Goal: Download file/media

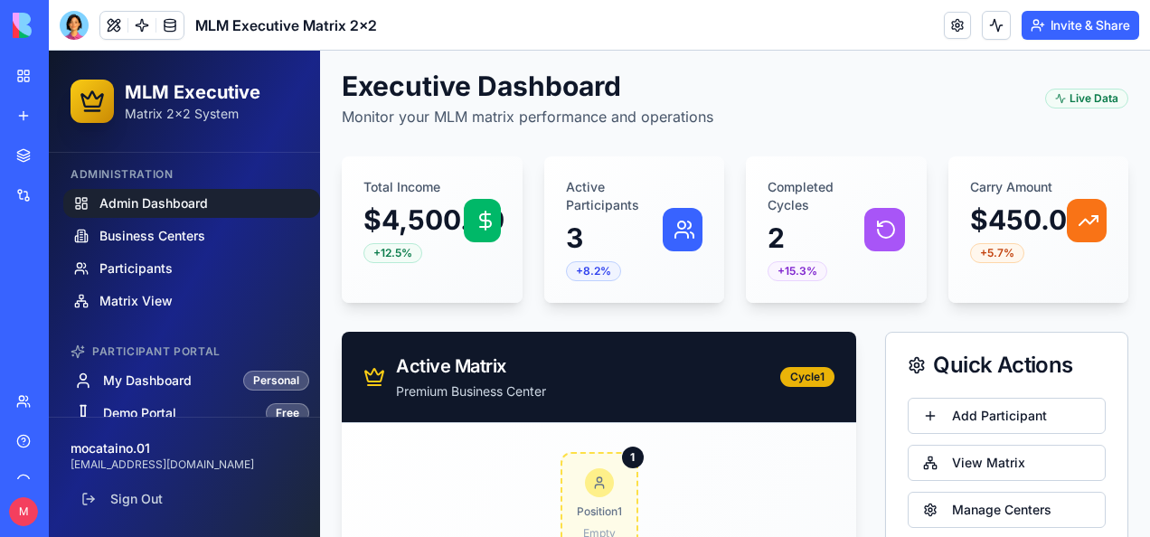
scroll to position [90, 0]
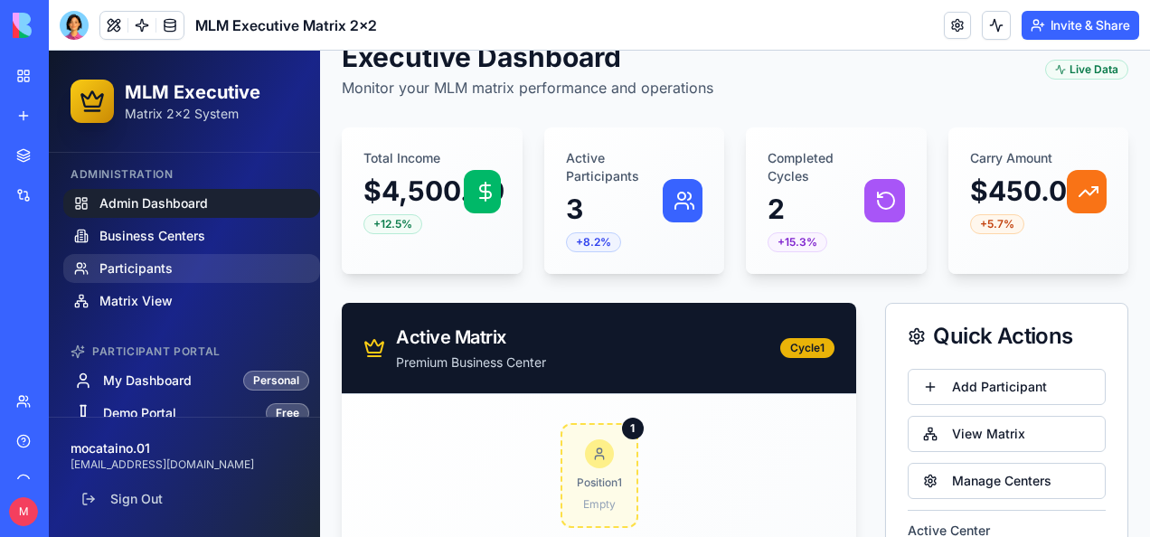
click at [106, 265] on span "Participants" at bounding box center [135, 268] width 73 height 18
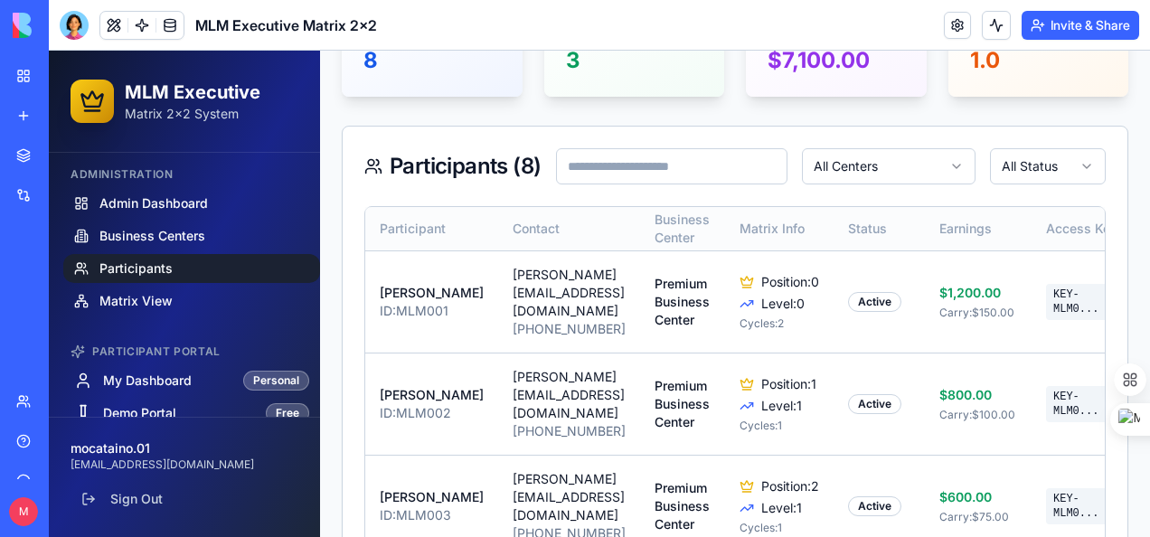
scroll to position [271, 0]
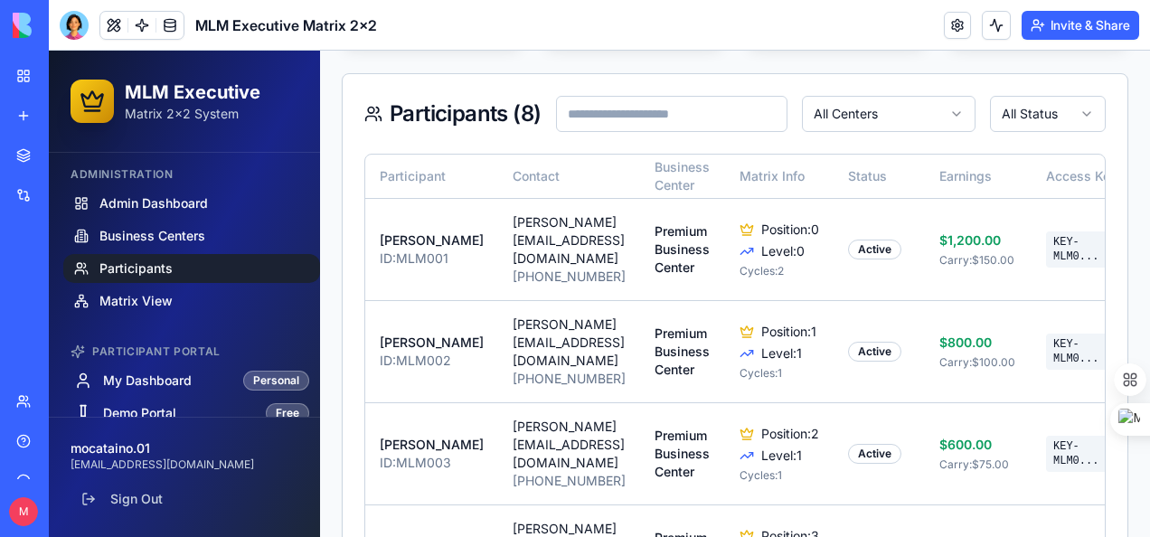
click at [942, 118] on html "MLM Executive Matrix 2x2 System Administration Admin Dashboard Business Centers…" at bounding box center [599, 419] width 1101 height 1281
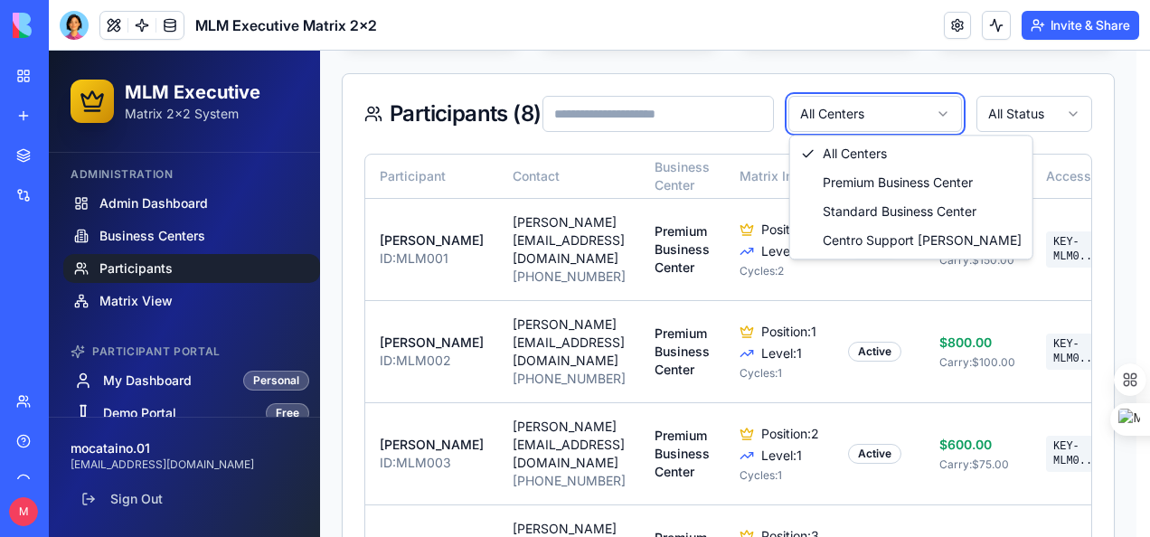
click at [942, 118] on html "MLM Executive Matrix 2x2 System Administration Admin Dashboard Business Centers…" at bounding box center [599, 419] width 1101 height 1281
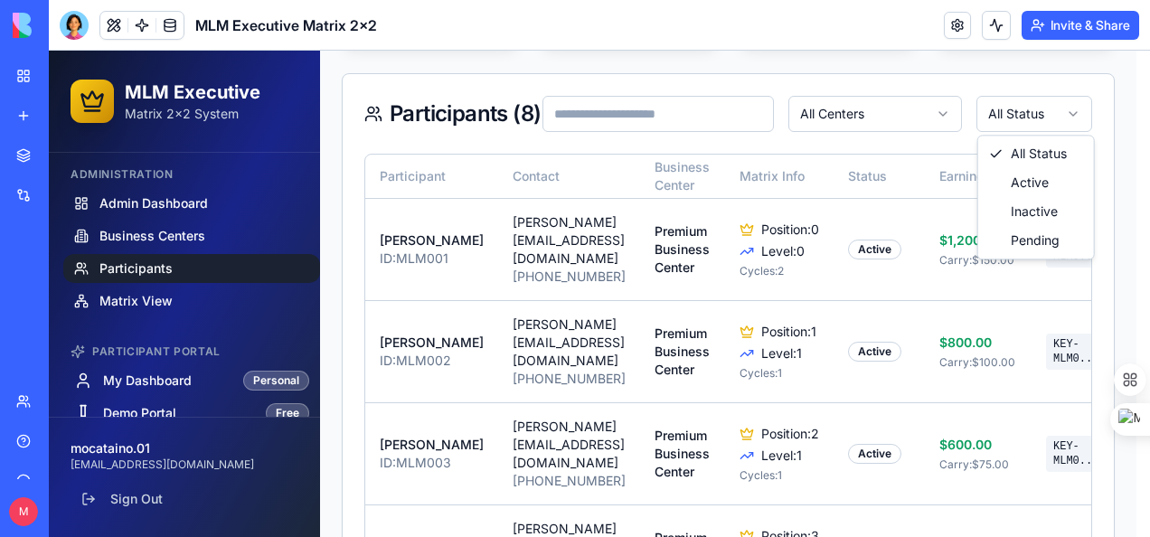
click at [1074, 112] on html "MLM Executive Matrix 2x2 System Administration Admin Dashboard Business Centers…" at bounding box center [599, 419] width 1101 height 1281
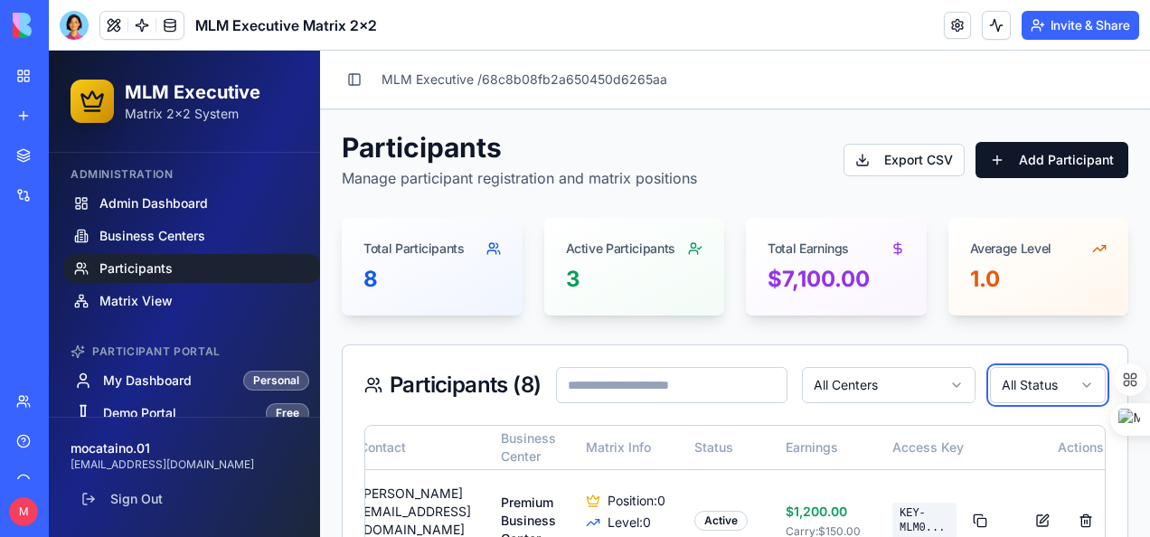
scroll to position [82, 0]
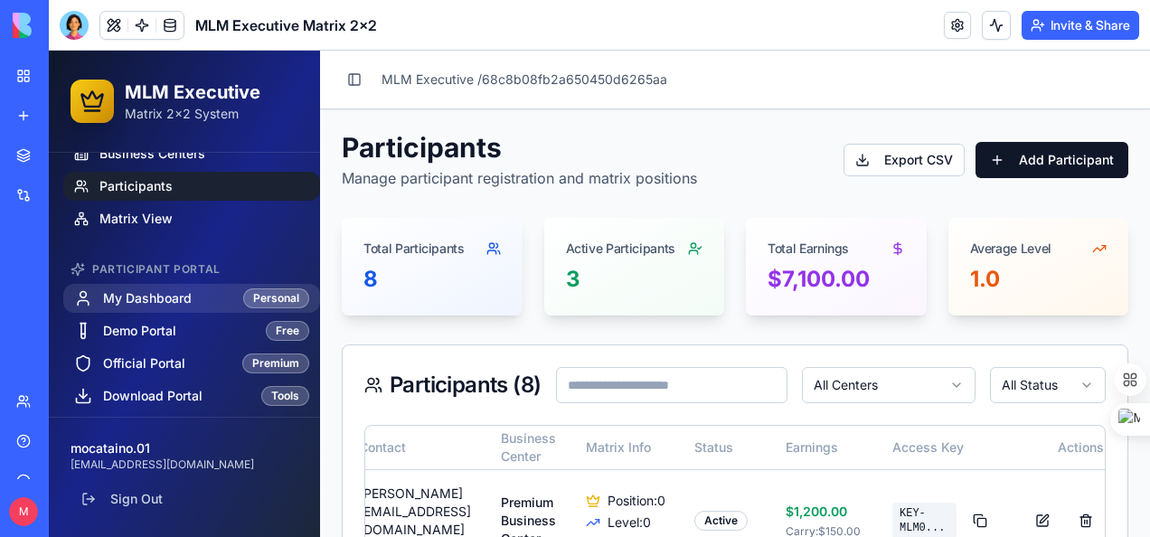
click at [157, 294] on span "My Dashboard" at bounding box center [147, 298] width 89 height 18
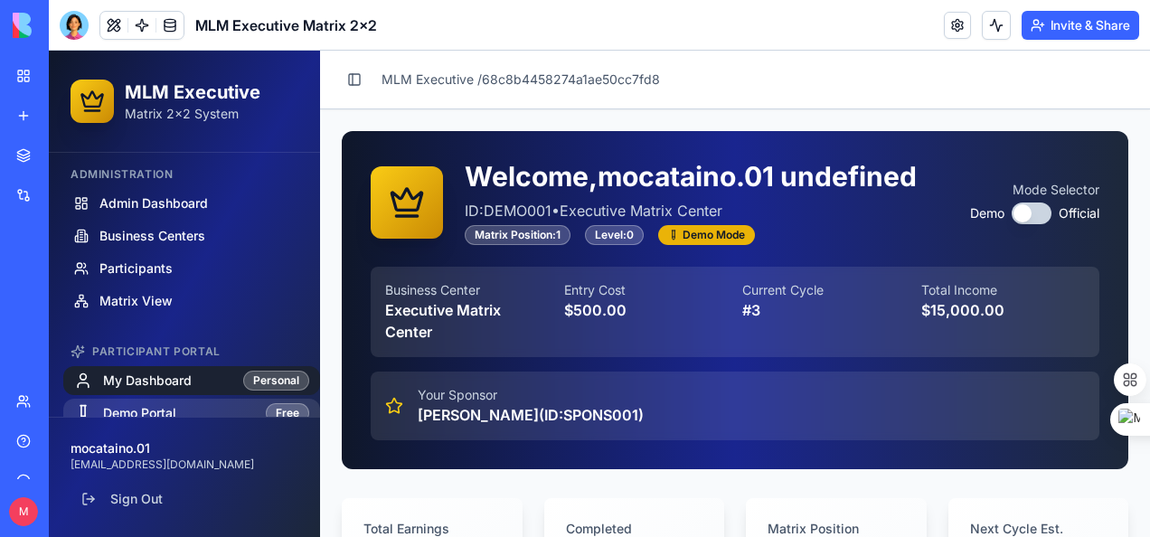
click at [136, 410] on span "Demo Portal" at bounding box center [139, 413] width 73 height 18
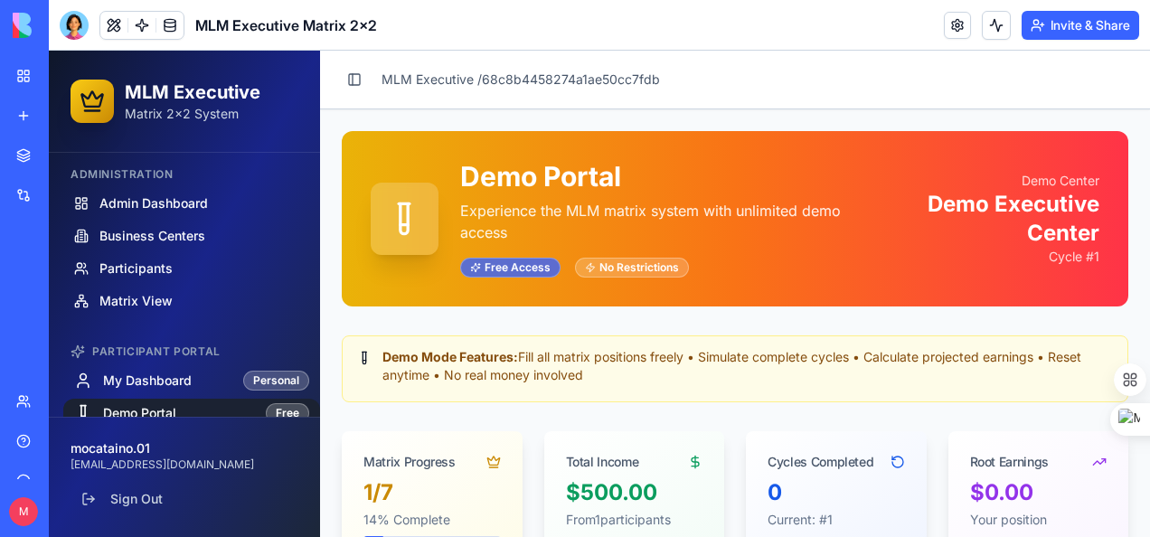
click at [525, 266] on div "Free Access" at bounding box center [510, 268] width 100 height 20
click at [620, 273] on div "No Restrictions" at bounding box center [632, 268] width 114 height 20
click at [412, 220] on icon at bounding box center [404, 219] width 36 height 36
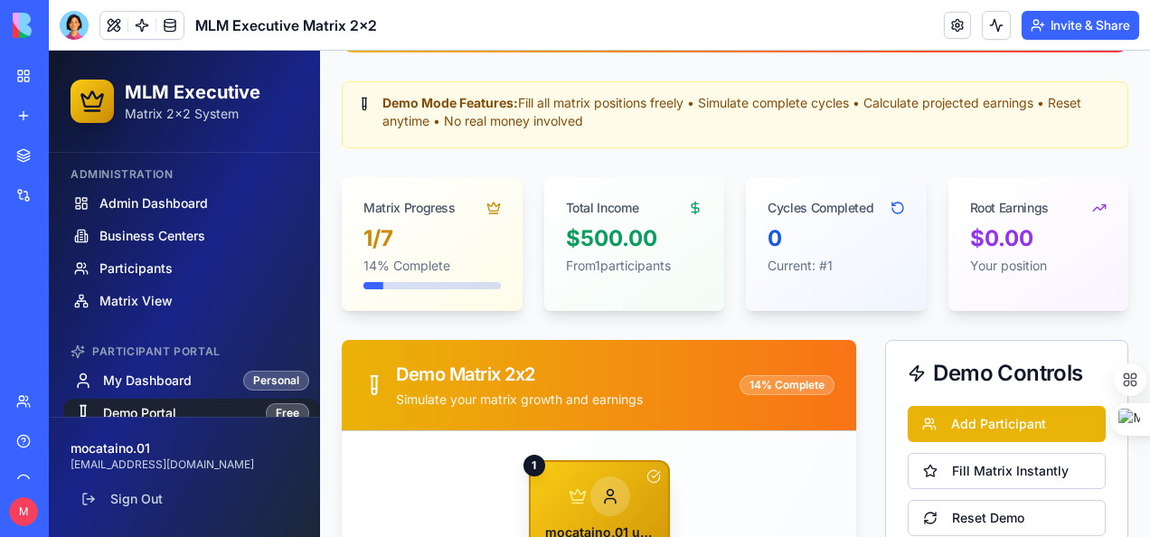
scroll to position [362, 0]
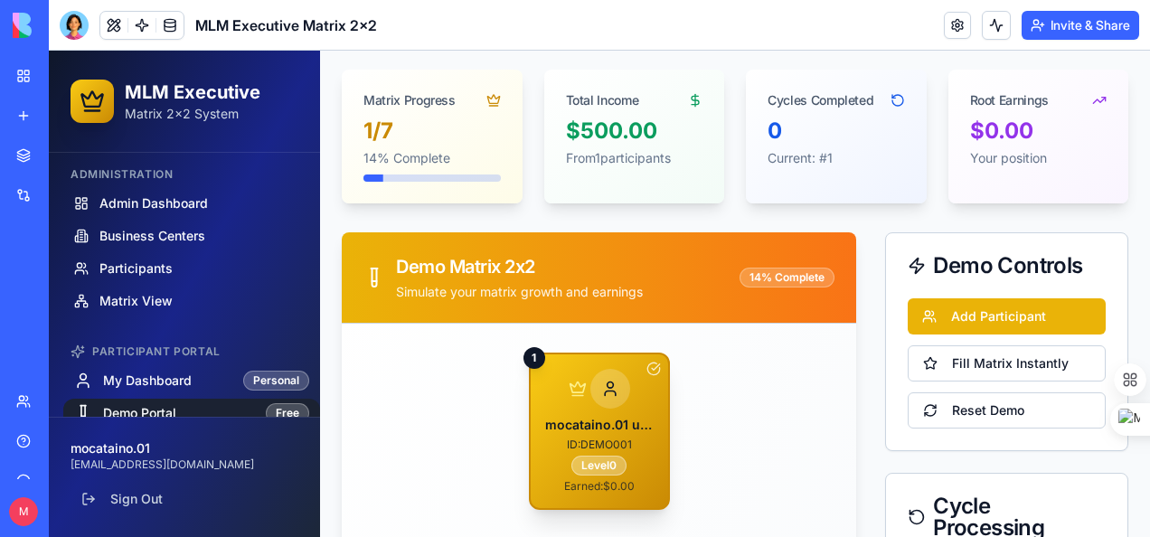
click at [654, 180] on div "$500.00 From 1 participants" at bounding box center [634, 153] width 181 height 72
click at [481, 184] on div "1 /7 14 % Complete" at bounding box center [432, 160] width 181 height 87
click at [752, 278] on div "14 % Complete" at bounding box center [786, 278] width 95 height 20
click at [795, 309] on div "Demo Matrix 2x2 Simulate your matrix growth and earnings 14 % Complete" at bounding box center [599, 277] width 514 height 91
click at [993, 319] on button "Add Participant" at bounding box center [1007, 316] width 198 height 36
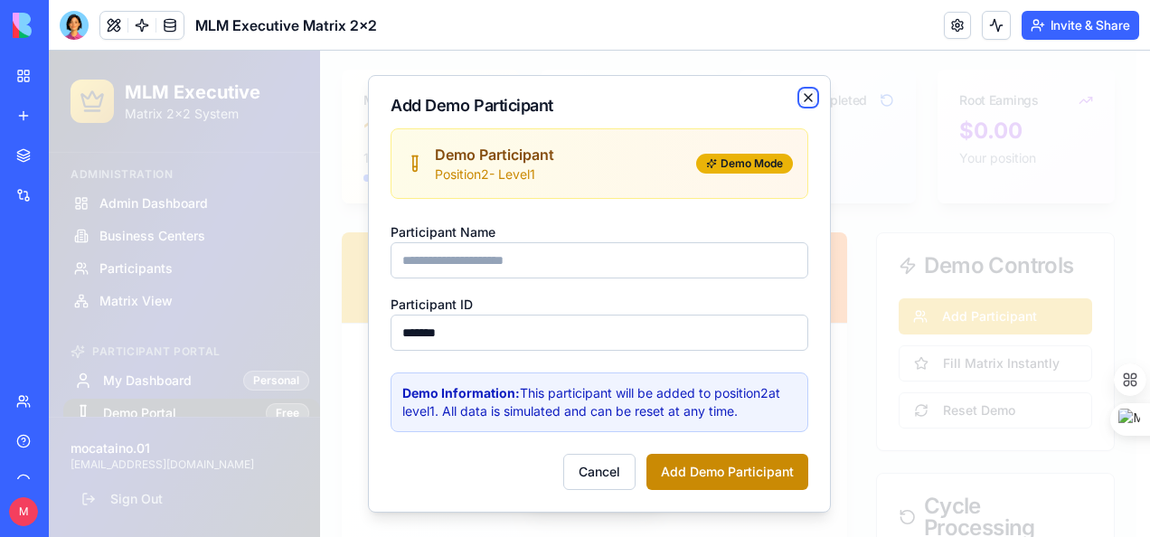
click at [805, 99] on icon "button" at bounding box center [808, 97] width 14 height 14
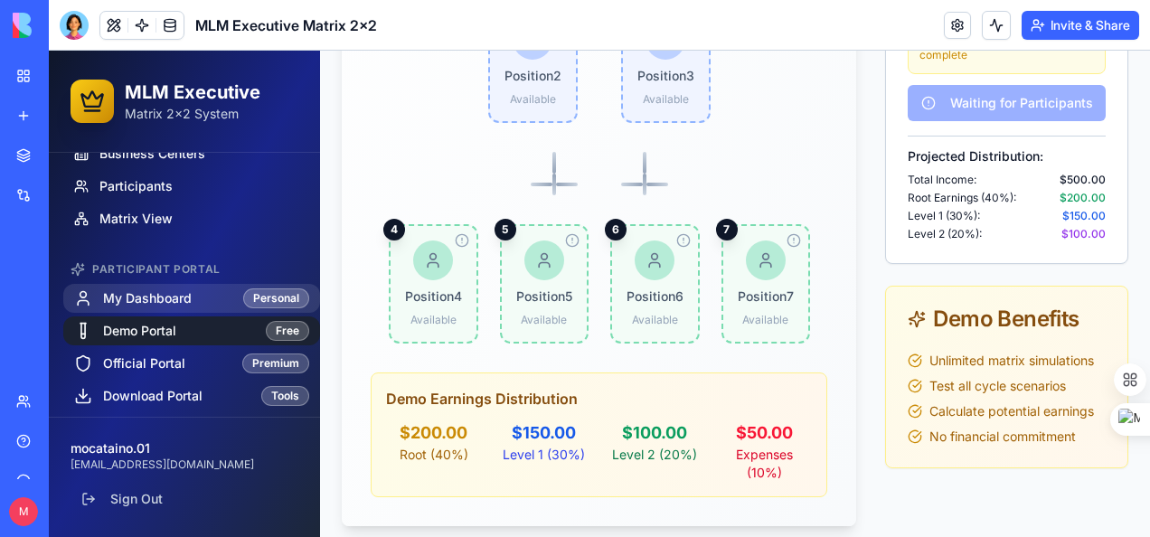
scroll to position [976, 0]
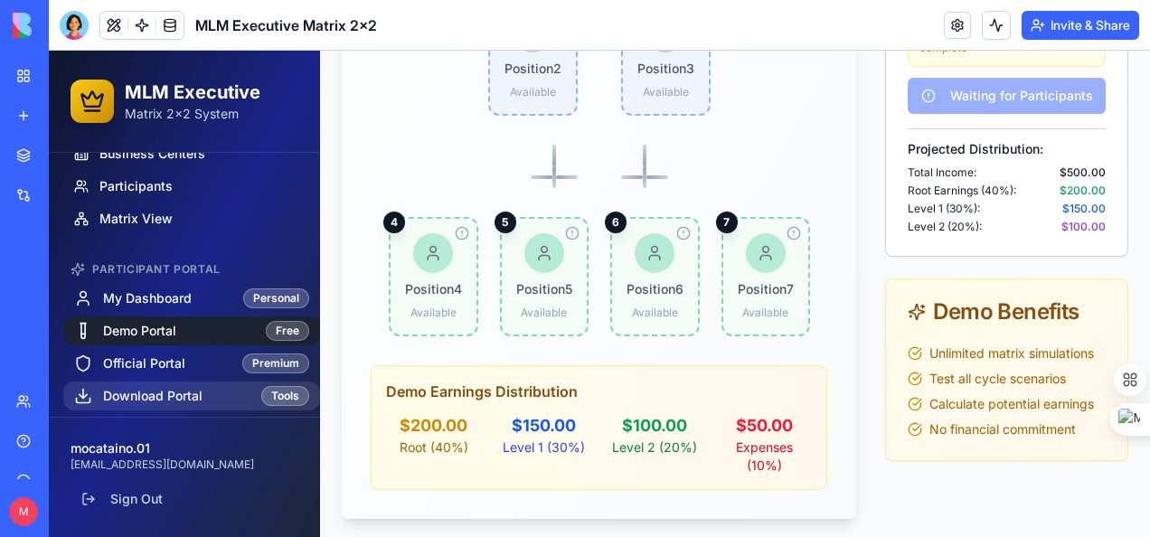
click at [225, 396] on link "Download Portal Tools" at bounding box center [191, 395] width 257 height 29
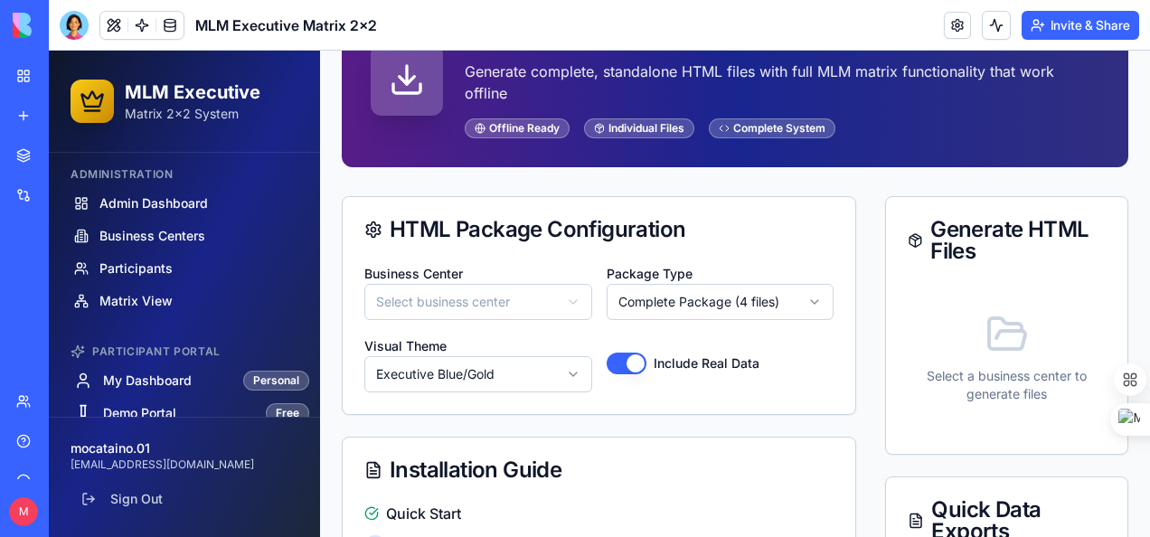
scroll to position [253, 0]
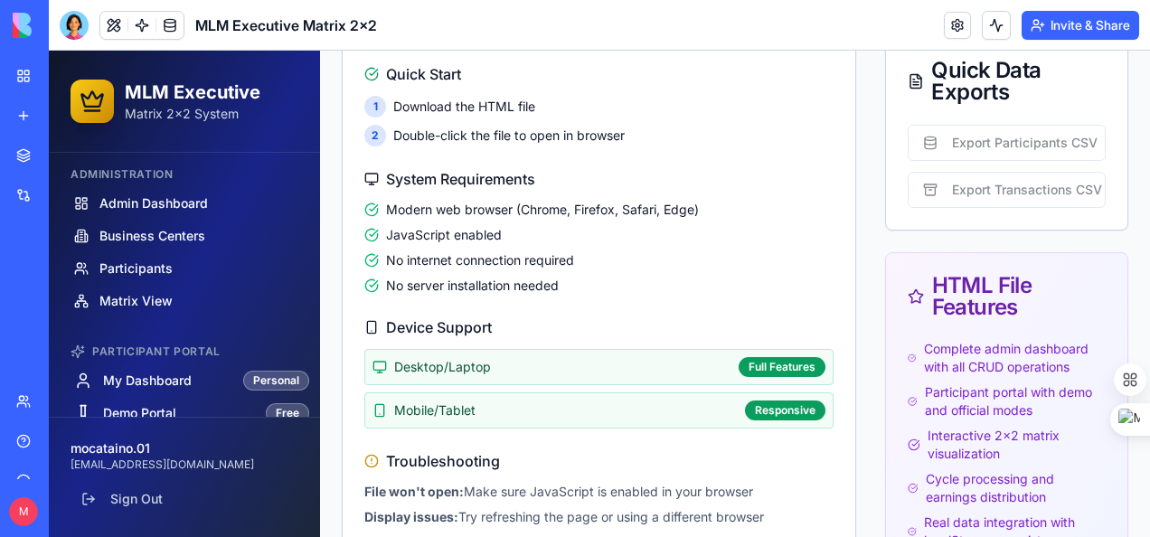
scroll to position [645, 0]
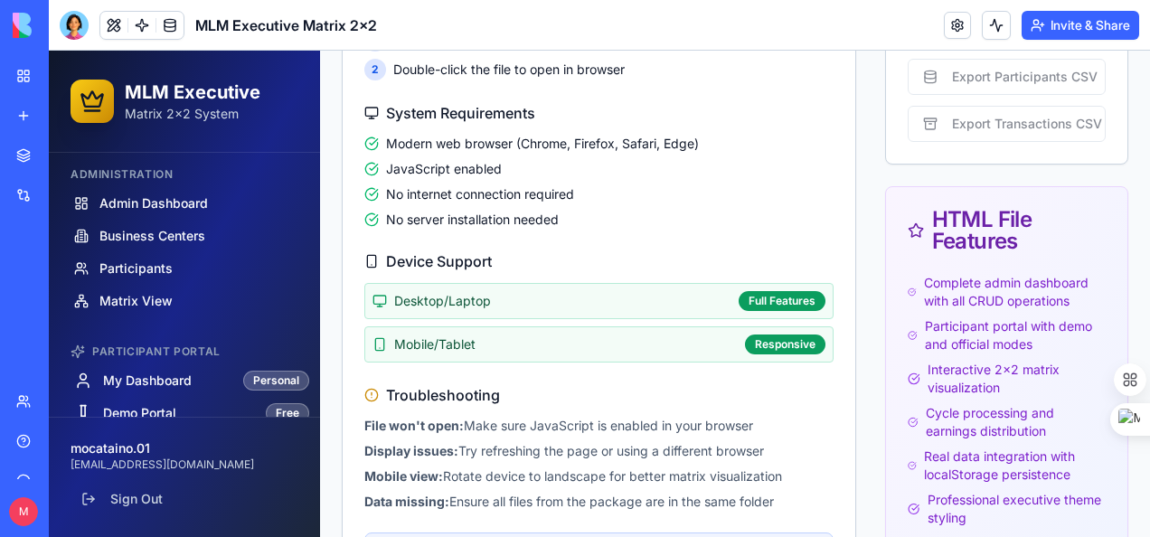
click at [779, 312] on div "Desktop/Laptop Full Features" at bounding box center [598, 301] width 469 height 36
click at [786, 344] on div "Responsive" at bounding box center [785, 344] width 80 height 20
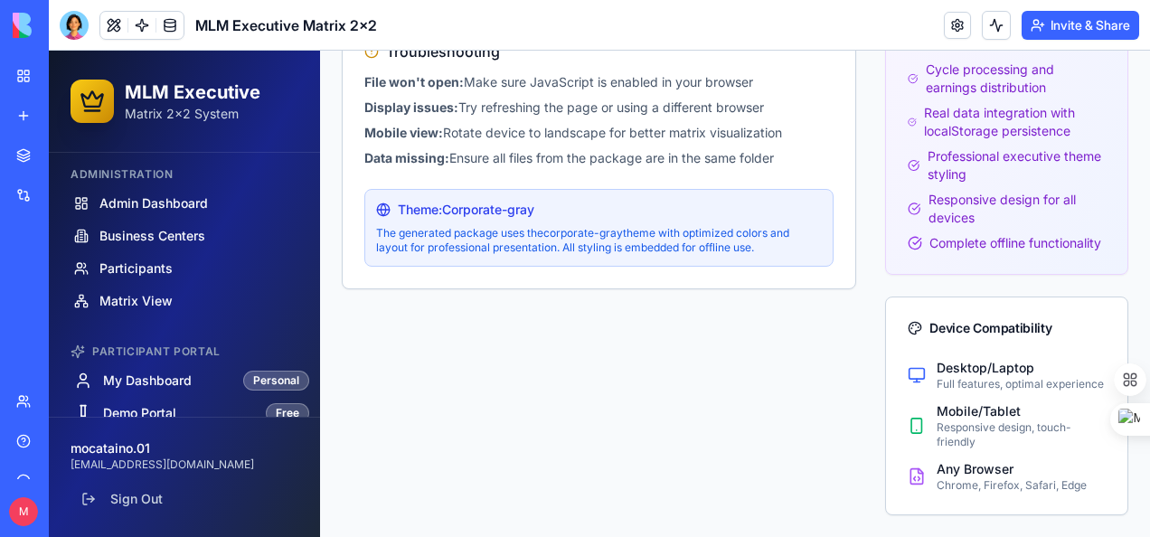
scroll to position [1017, 0]
click at [611, 189] on div "Theme: Corporate-gray The generated package uses the corporate-gray theme with …" at bounding box center [598, 228] width 469 height 78
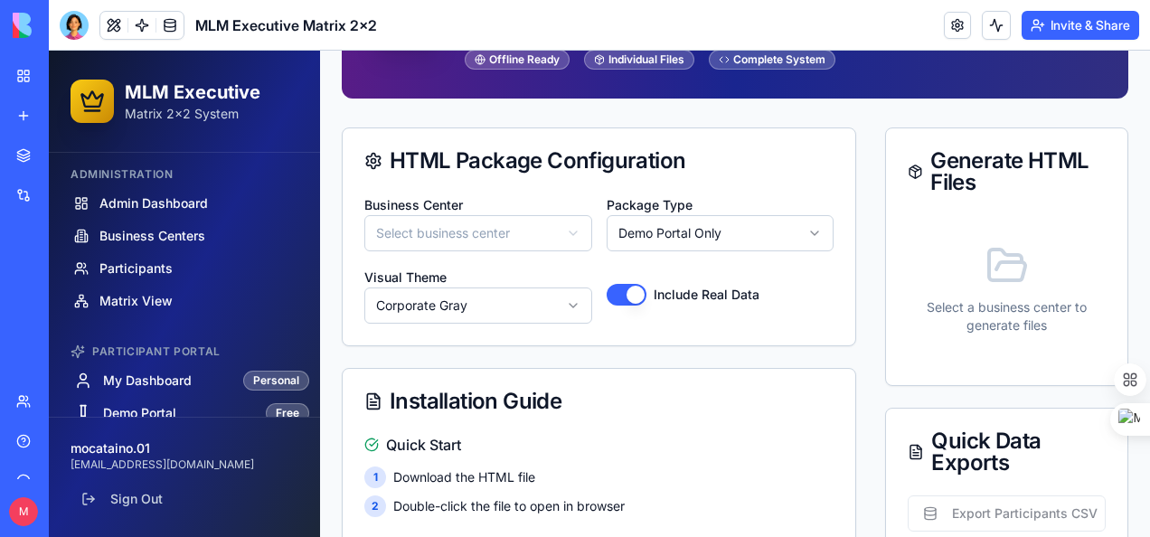
scroll to position [203, 0]
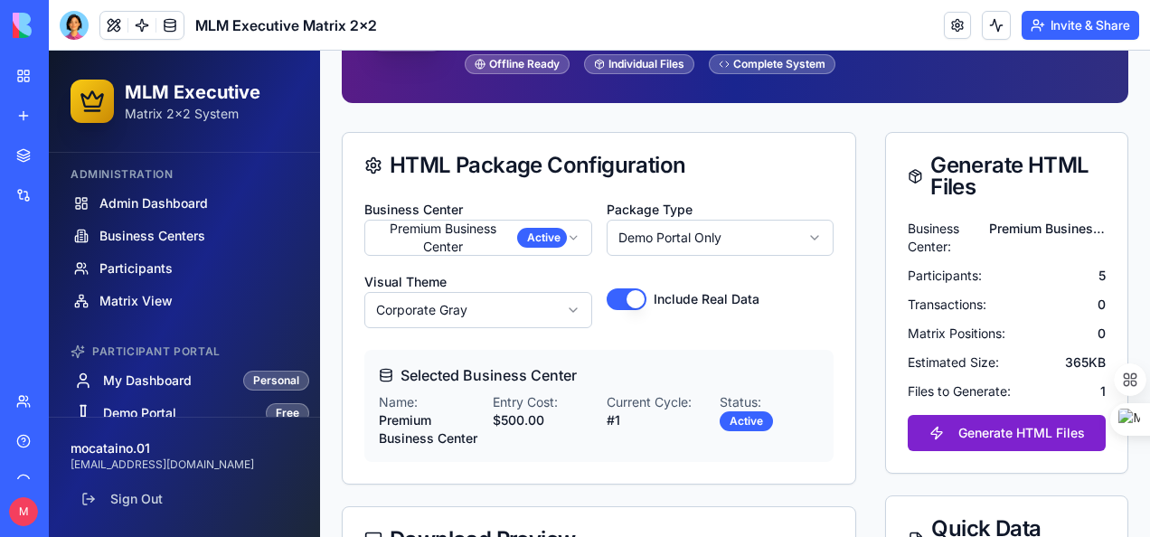
click at [1018, 431] on button "Generate HTML Files" at bounding box center [1007, 433] width 198 height 36
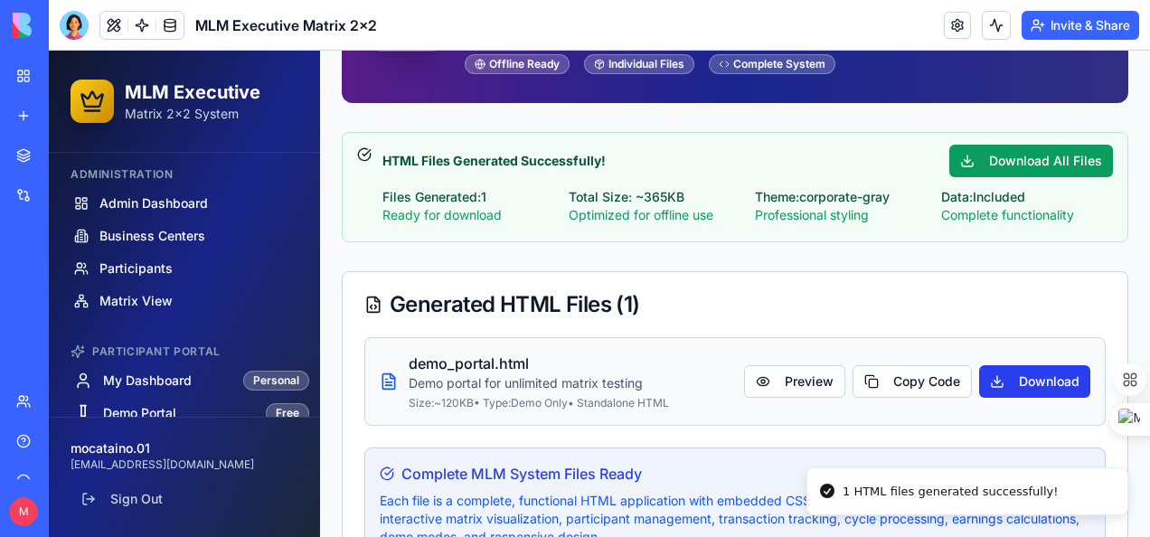
click at [1019, 380] on button "Download" at bounding box center [1034, 381] width 111 height 33
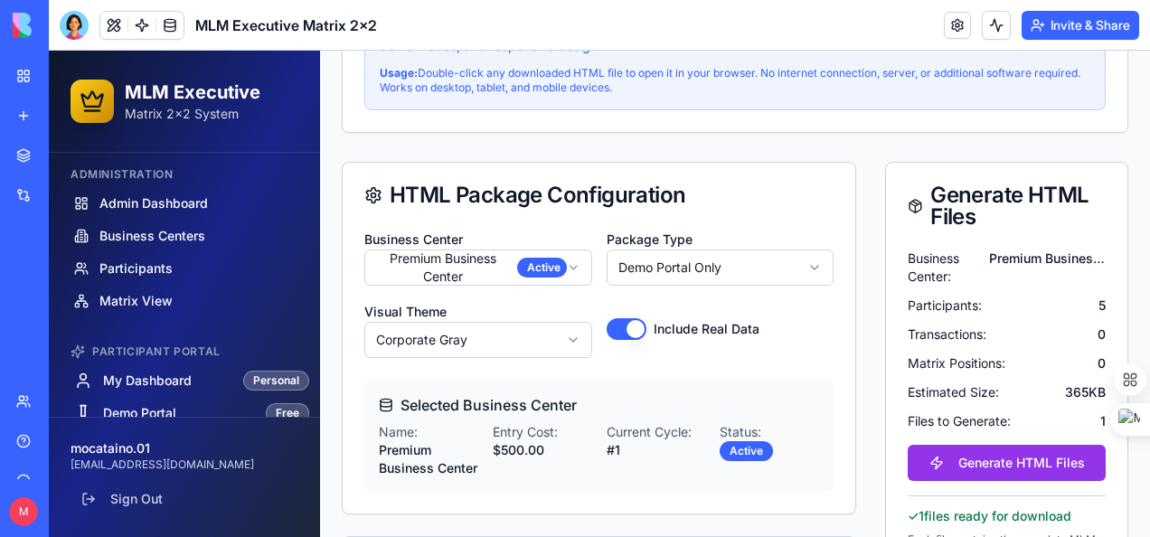
scroll to position [723, 0]
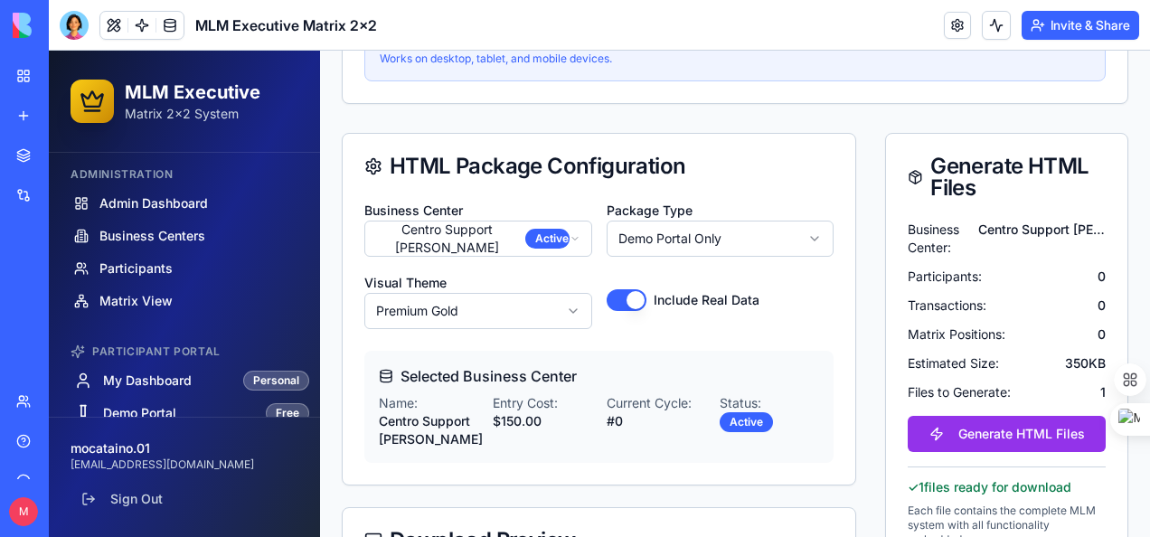
drag, startPoint x: 629, startPoint y: 296, endPoint x: 605, endPoint y: 302, distance: 25.2
click at [607, 302] on button "Include Real Data" at bounding box center [627, 300] width 40 height 22
click at [625, 297] on button "Include Real Data" at bounding box center [627, 300] width 40 height 22
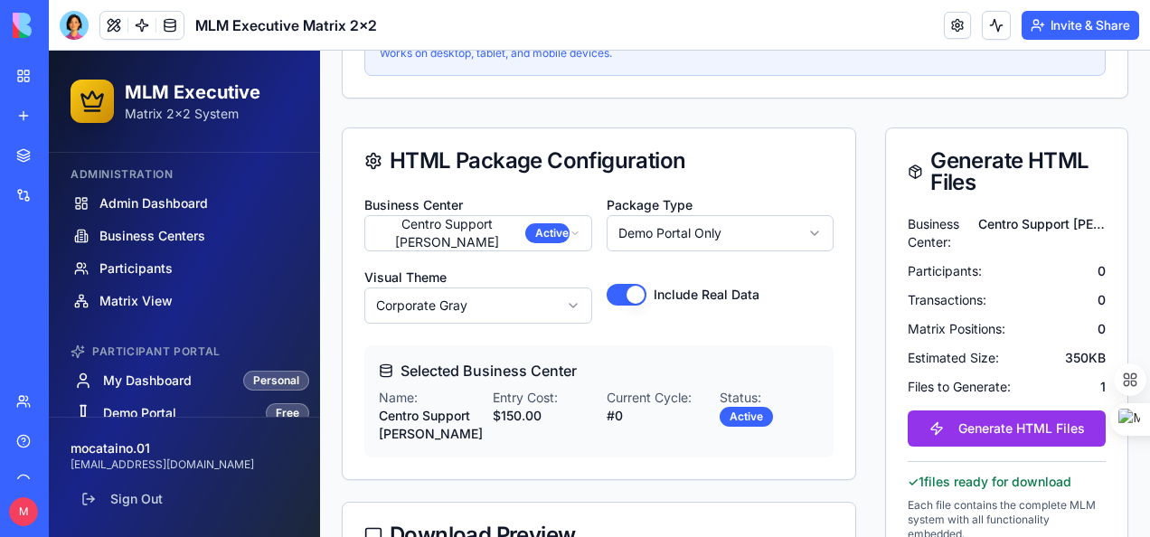
scroll to position [814, 0]
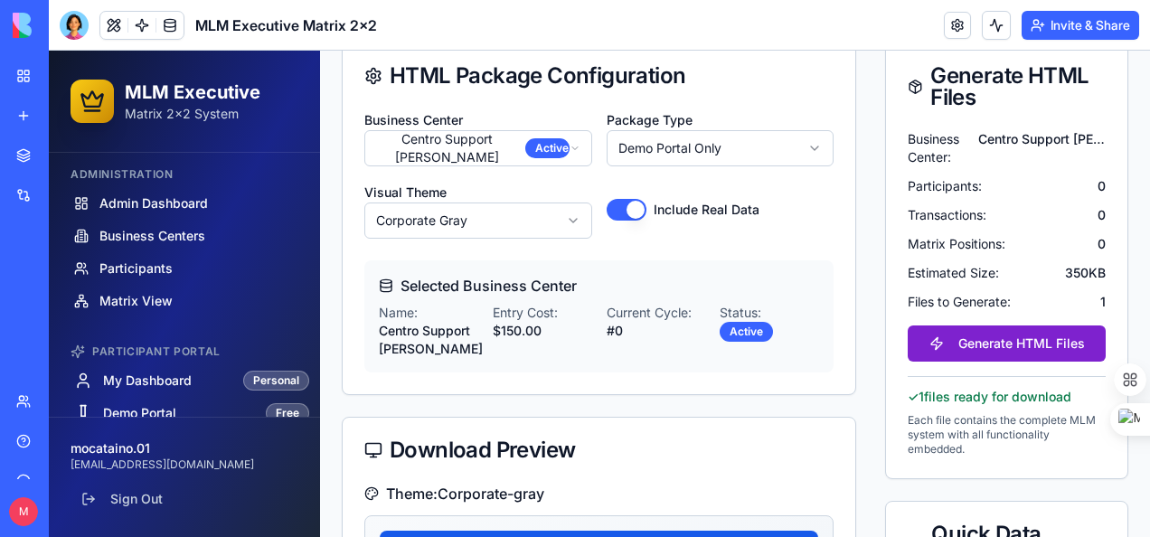
click at [994, 336] on button "Generate HTML Files" at bounding box center [1007, 343] width 198 height 36
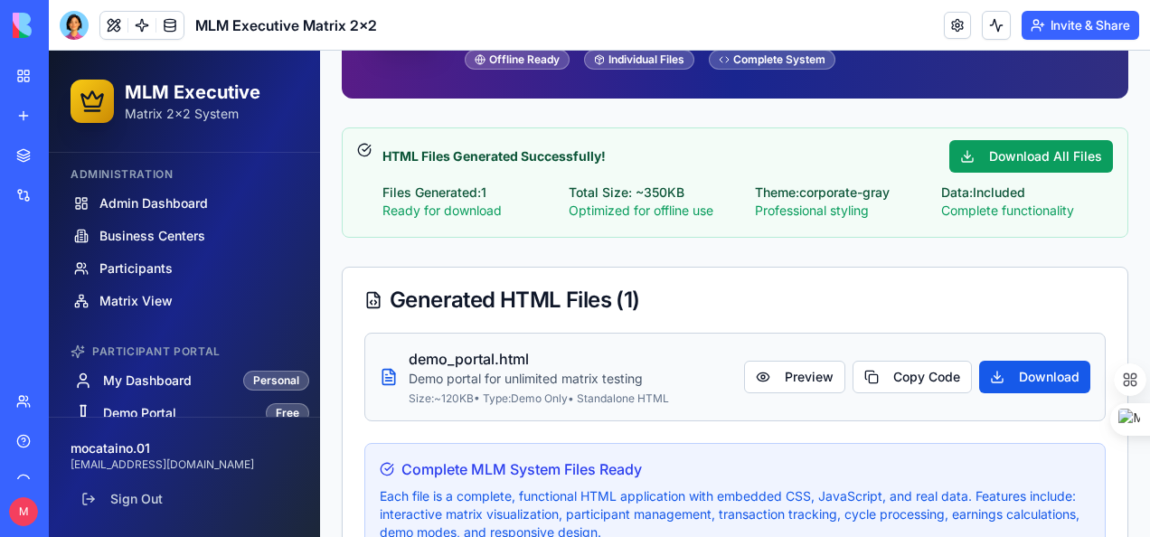
scroll to position [181, 0]
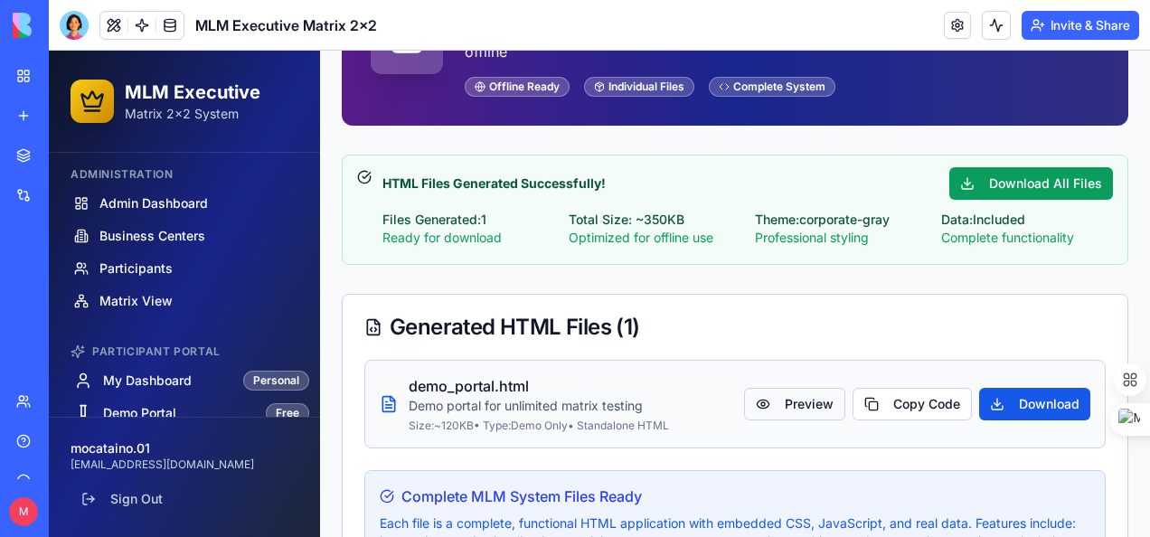
click at [793, 400] on button "Preview" at bounding box center [794, 404] width 101 height 33
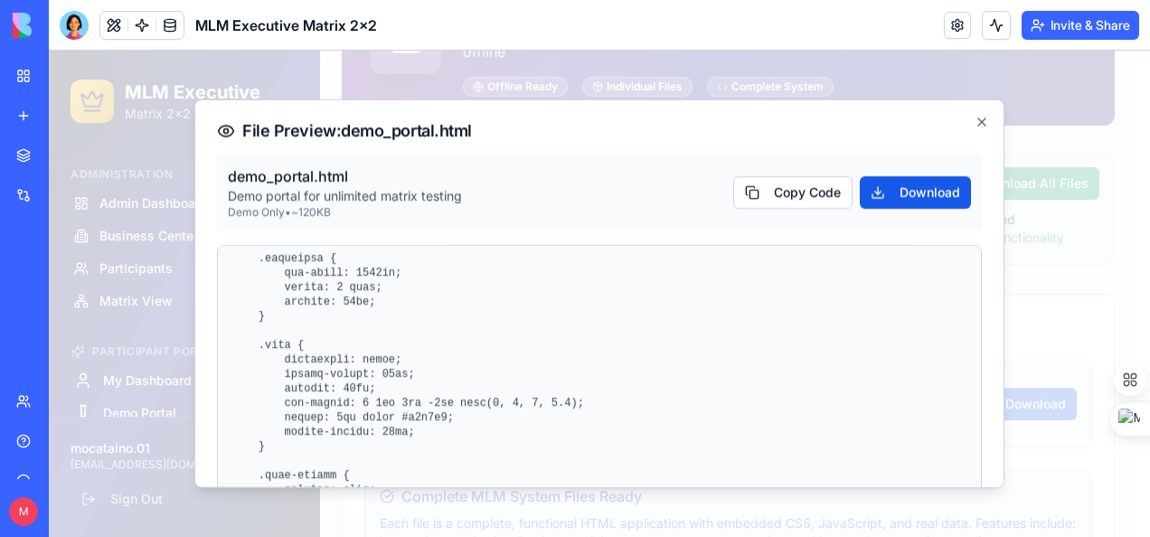
scroll to position [0, 0]
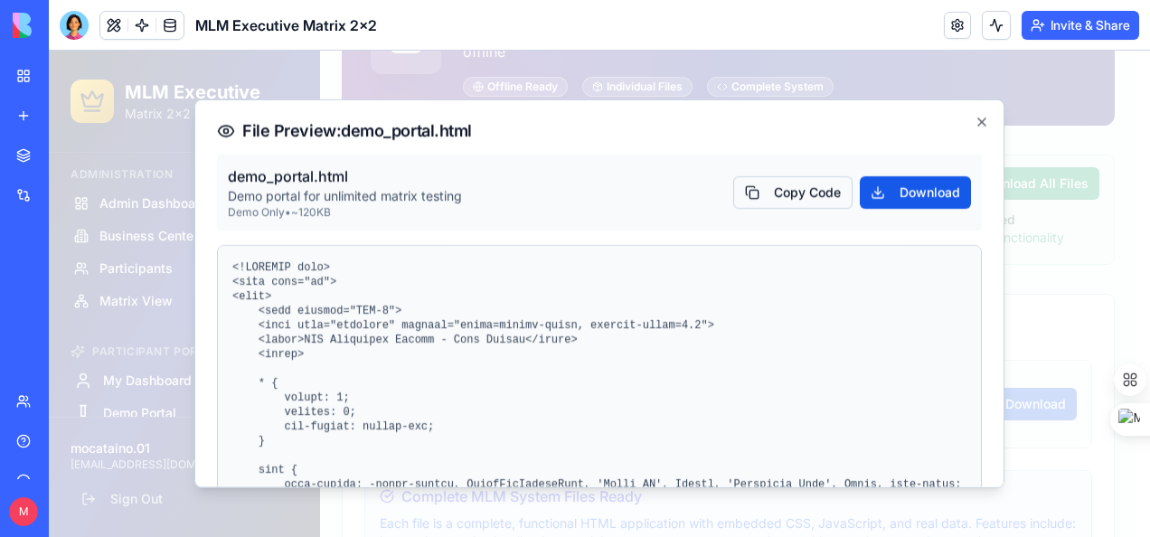
click at [793, 191] on button "Copy Code" at bounding box center [792, 192] width 119 height 33
click at [904, 187] on button "Download" at bounding box center [915, 192] width 111 height 33
click at [913, 193] on button "Download" at bounding box center [915, 192] width 111 height 33
click at [978, 121] on icon "button" at bounding box center [981, 121] width 7 height 7
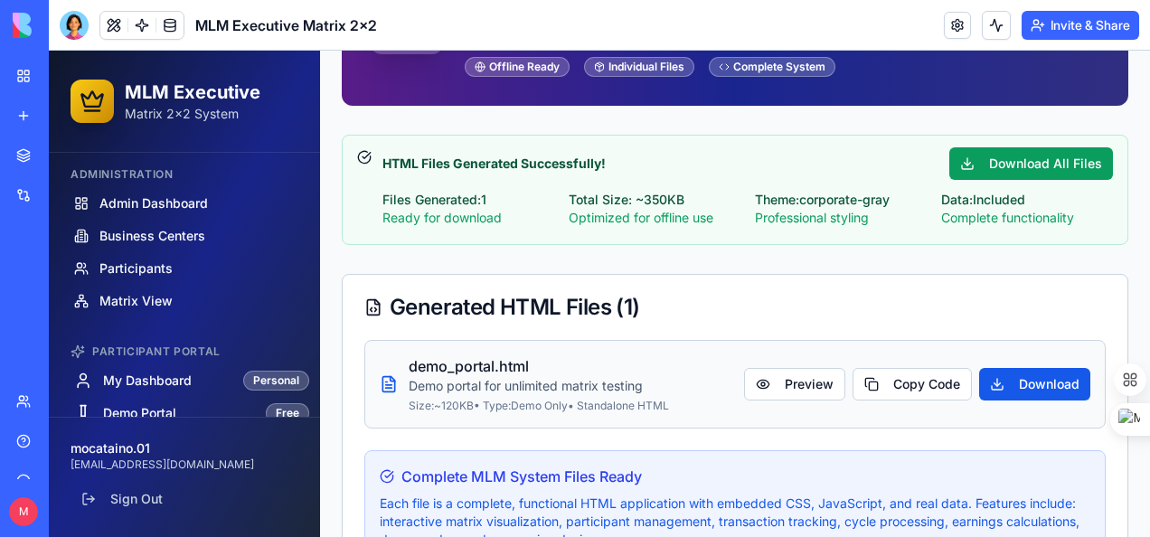
scroll to position [271, 0]
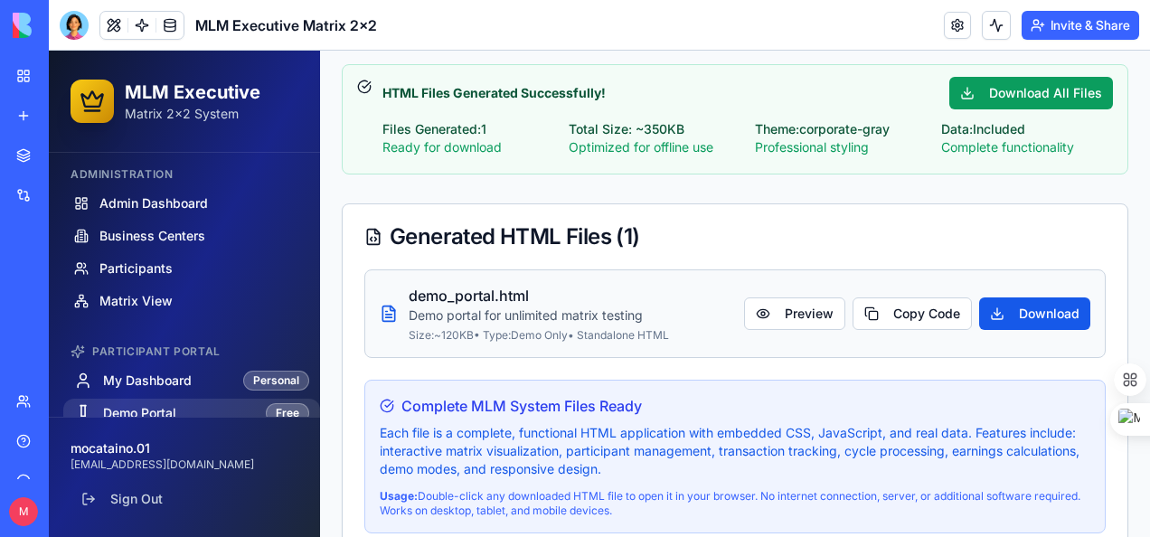
click at [165, 410] on span "Demo Portal" at bounding box center [139, 413] width 73 height 18
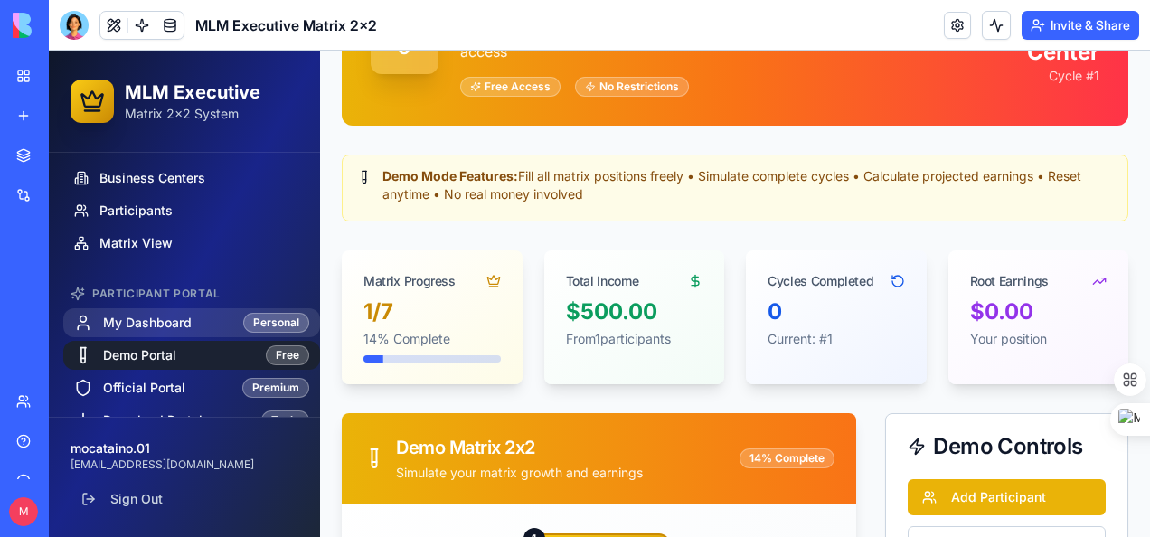
scroll to position [82, 0]
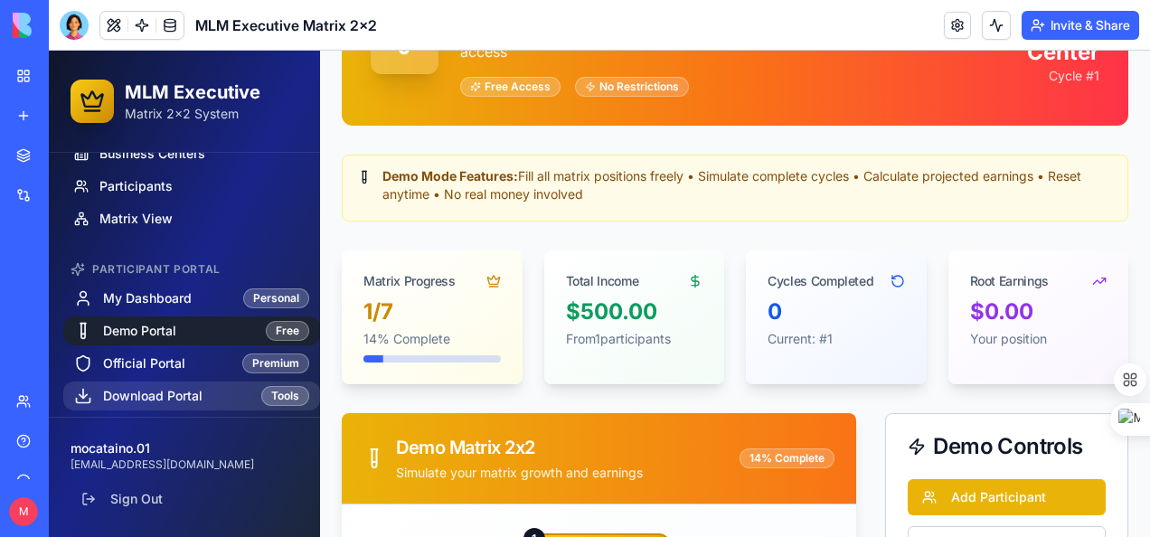
click at [158, 389] on span "Download Portal" at bounding box center [152, 396] width 99 height 18
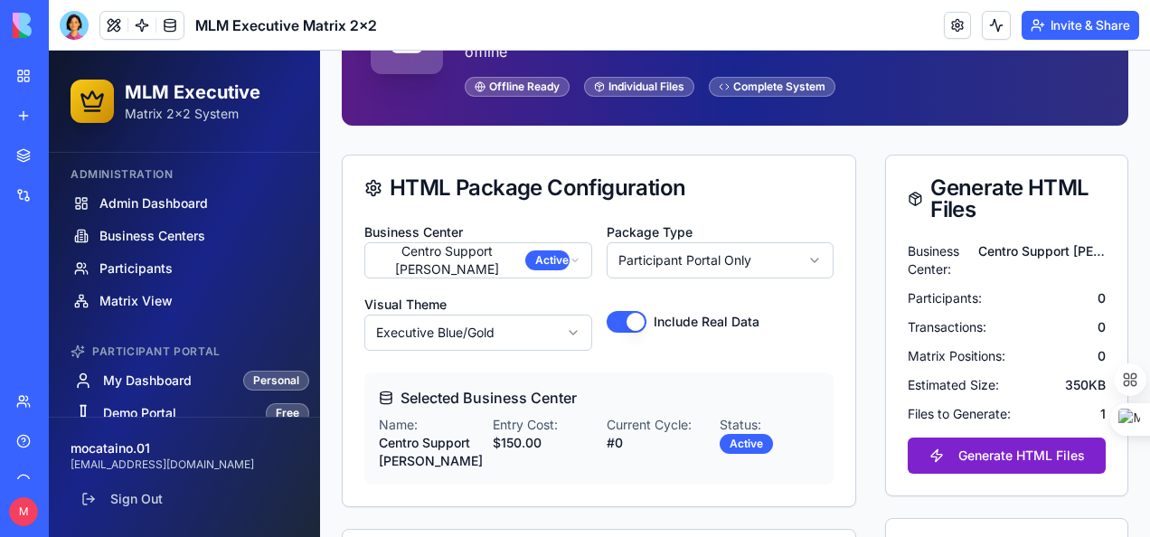
click at [1011, 457] on button "Generate HTML Files" at bounding box center [1007, 456] width 198 height 36
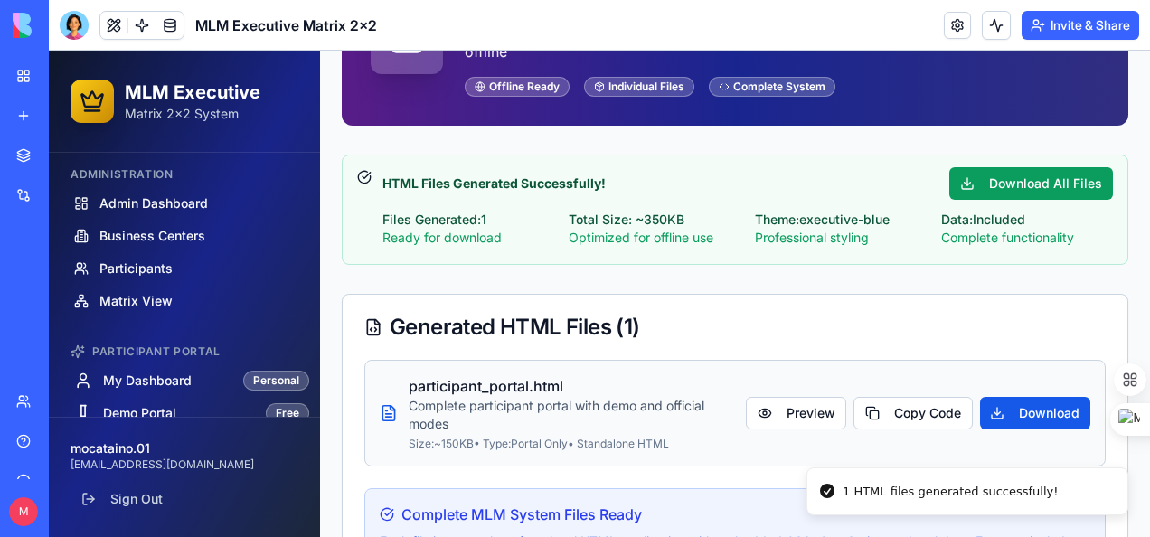
drag, startPoint x: 1019, startPoint y: 409, endPoint x: 988, endPoint y: 429, distance: 37.1
click at [981, 439] on div "participant_portal.html Complete participant portal with demo and official mode…" at bounding box center [735, 413] width 711 height 76
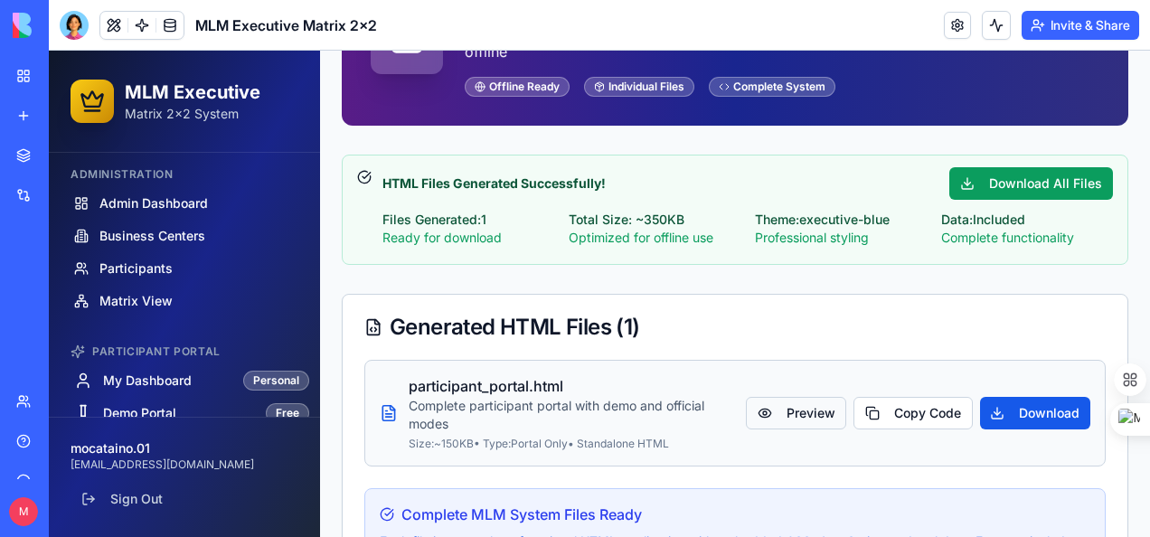
click at [801, 414] on button "Preview" at bounding box center [796, 413] width 100 height 33
click at [1031, 410] on button "Download" at bounding box center [1035, 413] width 110 height 33
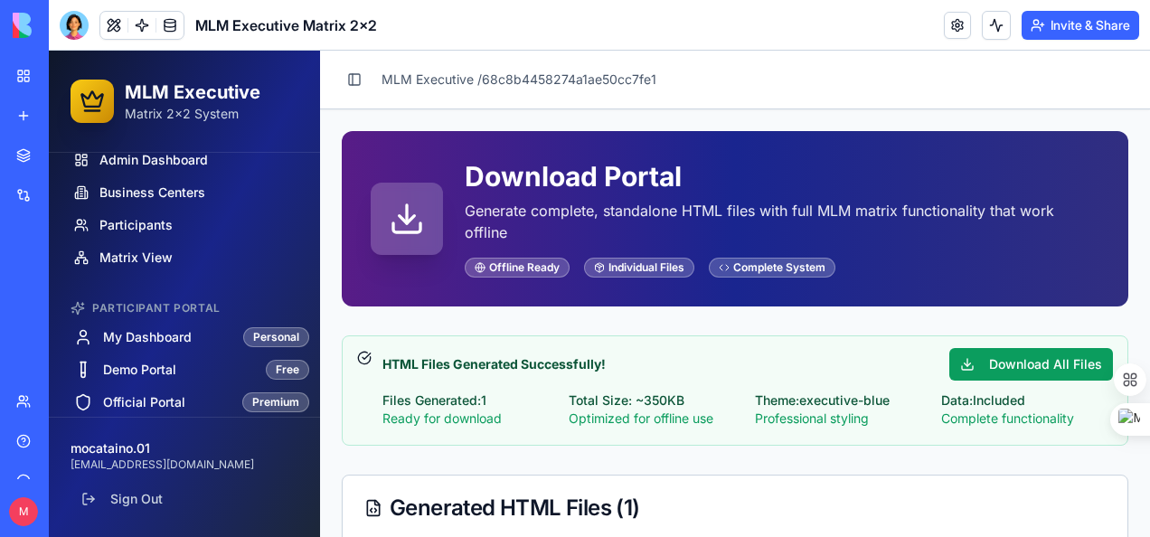
scroll to position [82, 0]
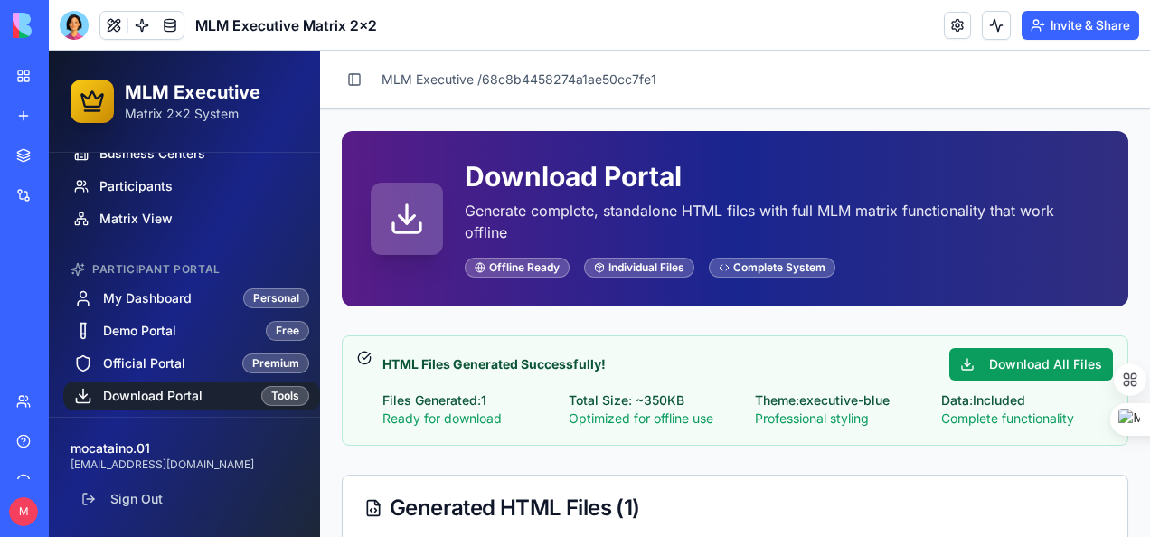
click at [174, 391] on span "Download Portal" at bounding box center [152, 396] width 99 height 18
click at [182, 397] on span "Download Portal" at bounding box center [152, 396] width 99 height 18
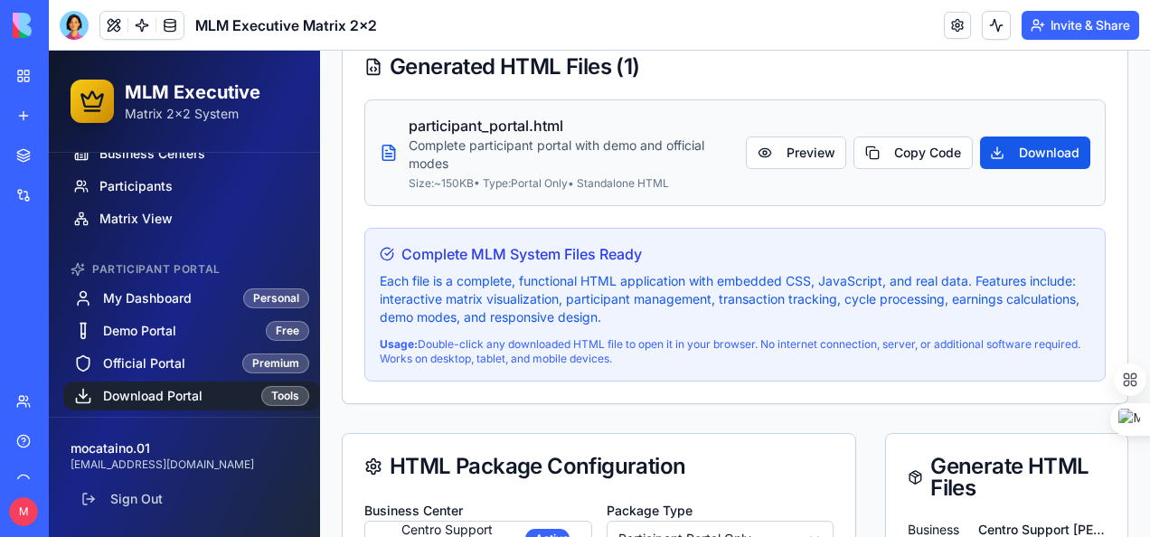
scroll to position [452, 0]
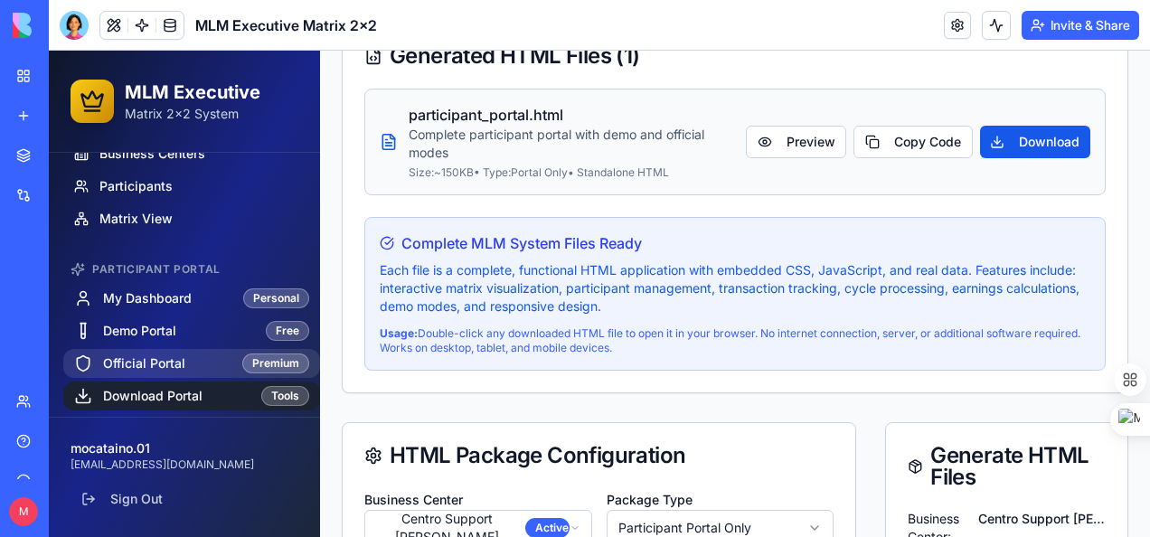
click at [140, 355] on span "Official Portal" at bounding box center [144, 363] width 82 height 18
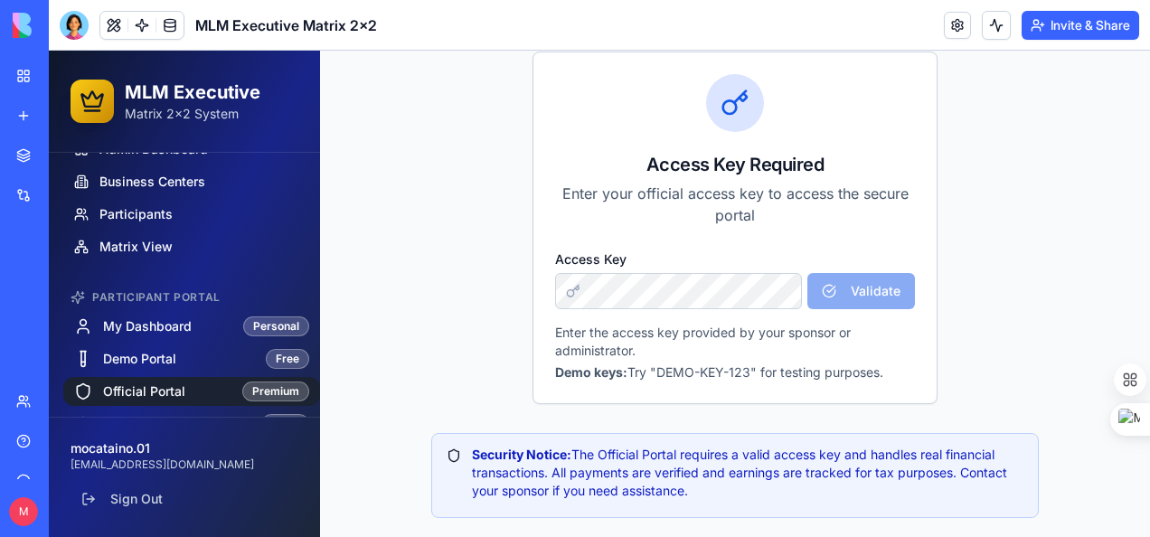
scroll to position [82, 0]
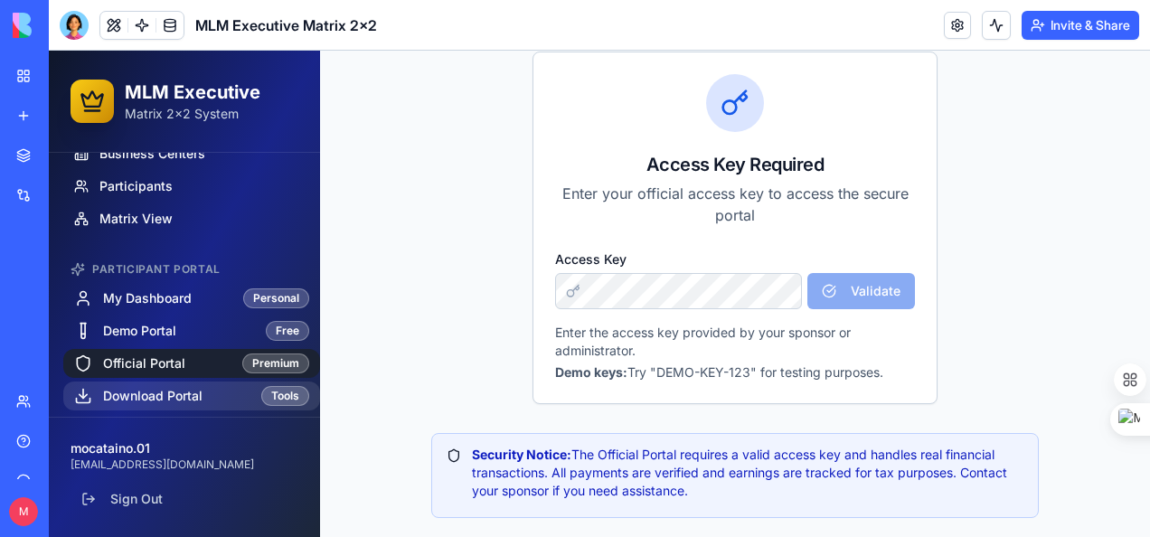
click at [152, 395] on span "Download Portal" at bounding box center [152, 396] width 99 height 18
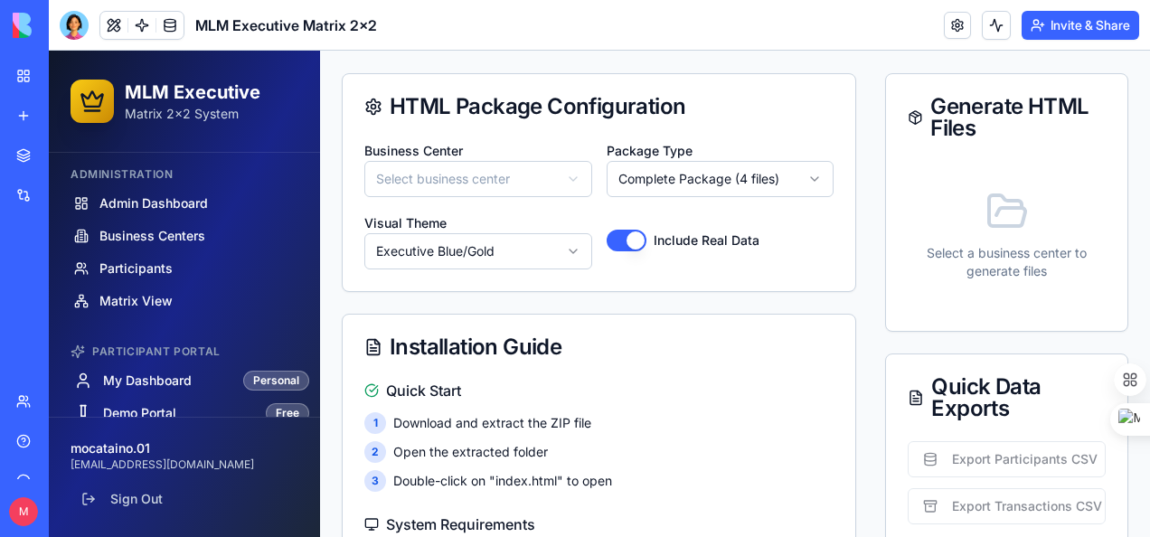
click at [570, 182] on html "MLM Executive Matrix 2x2 System Administration Admin Dashboard Business Centers…" at bounding box center [599, 525] width 1101 height 1474
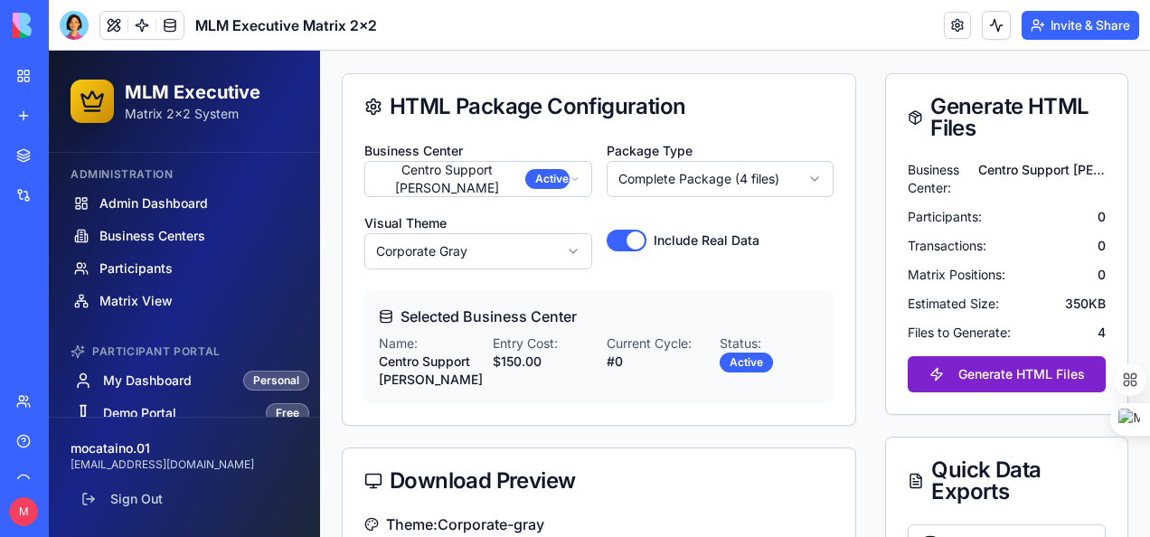
click at [1006, 376] on button "Generate HTML Files" at bounding box center [1007, 374] width 198 height 36
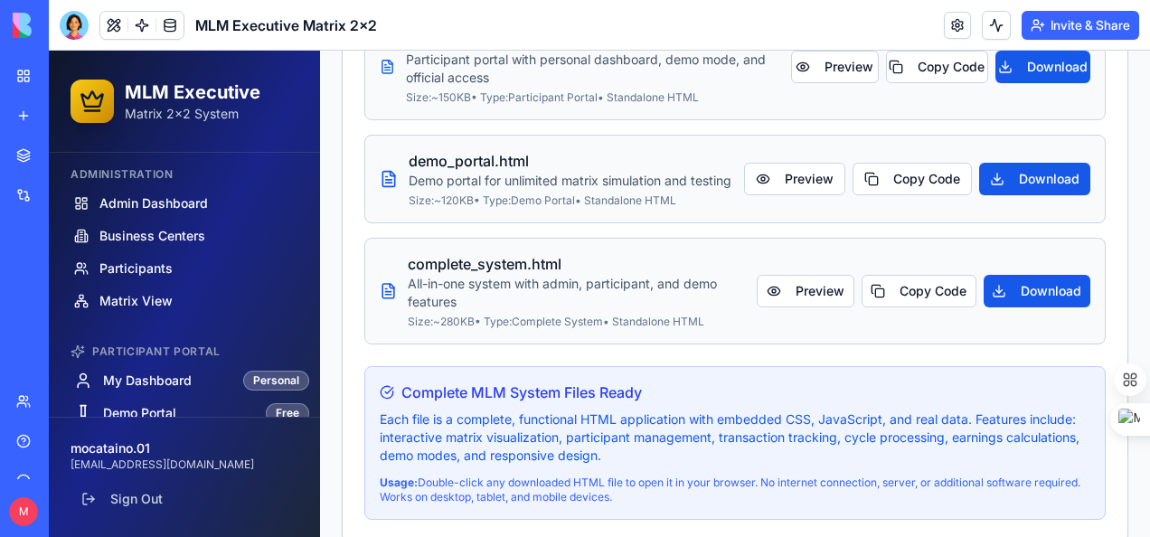
scroll to position [624, 0]
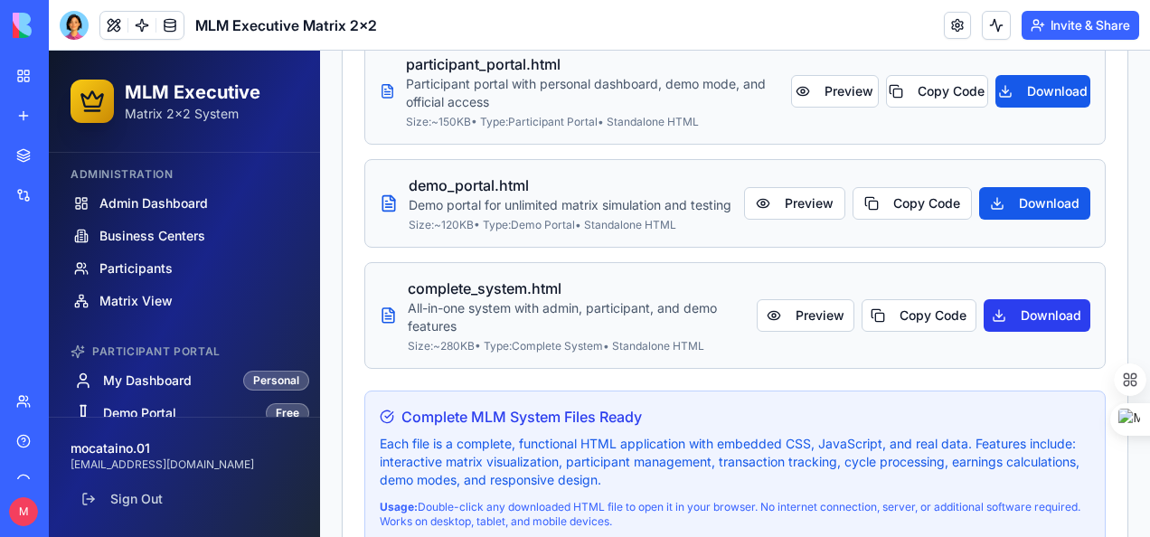
click at [1022, 324] on button "Download" at bounding box center [1037, 315] width 107 height 33
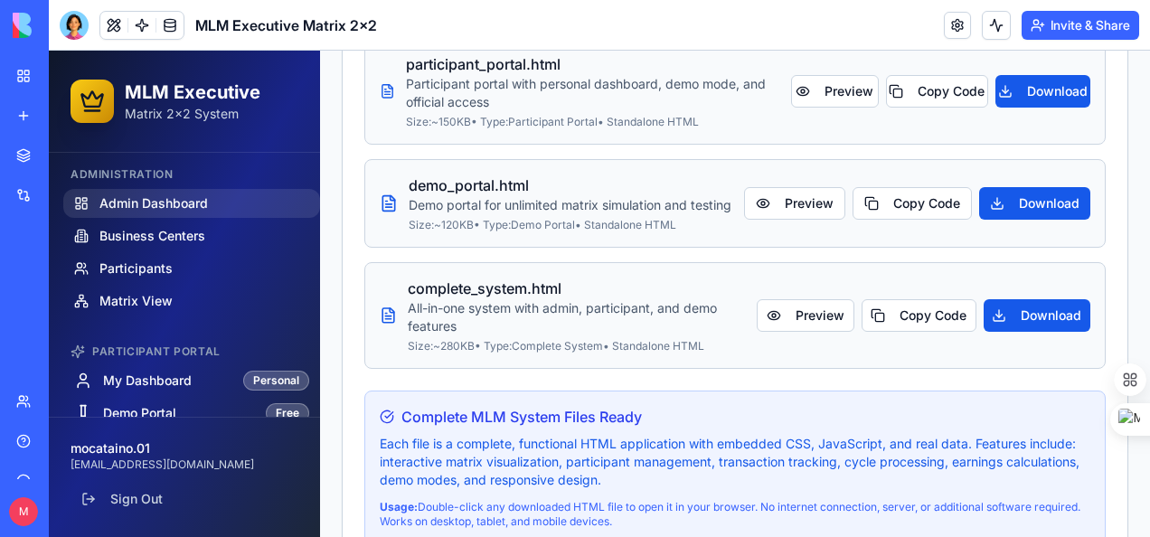
click at [184, 197] on span "Admin Dashboard" at bounding box center [153, 203] width 108 height 18
